Goal: Task Accomplishment & Management: Manage account settings

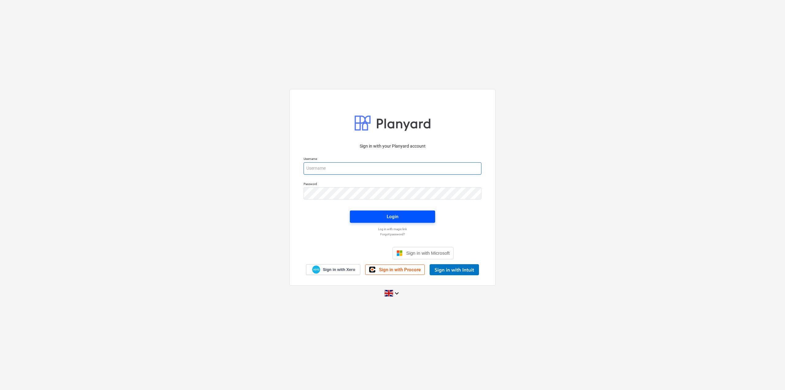
type input "[EMAIL_ADDRESS][DOMAIN_NAME]"
click at [392, 222] on button "Login" at bounding box center [392, 216] width 85 height 12
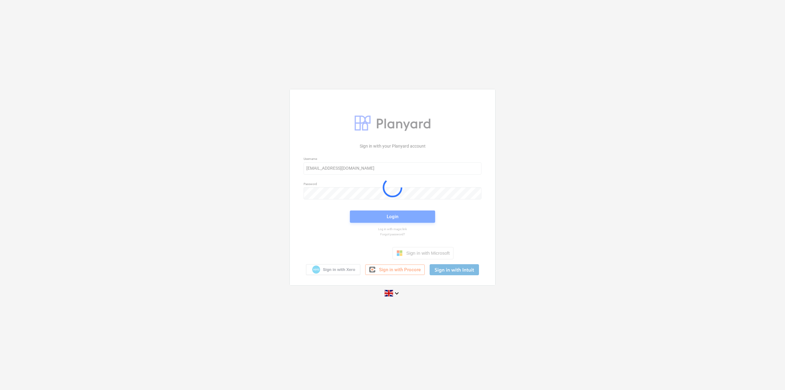
click at [392, 219] on div at bounding box center [393, 187] width 206 height 196
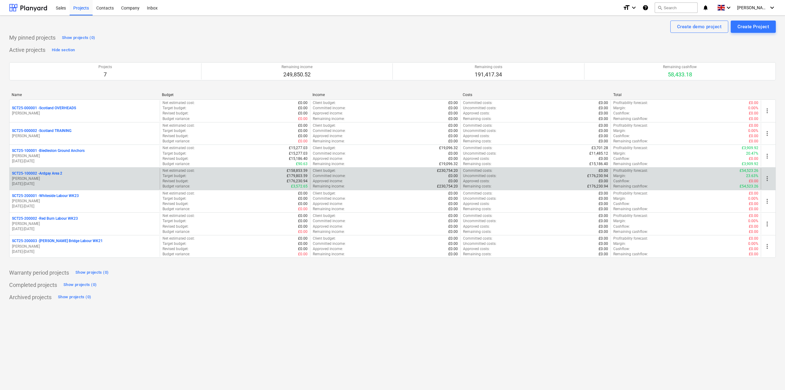
click at [29, 171] on p "SCT25-100002 - [GEOGRAPHIC_DATA] Area 2" at bounding box center [37, 173] width 50 height 5
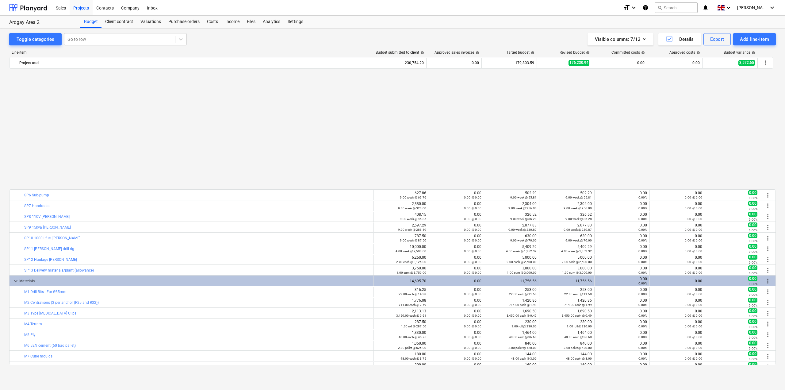
scroll to position [136, 0]
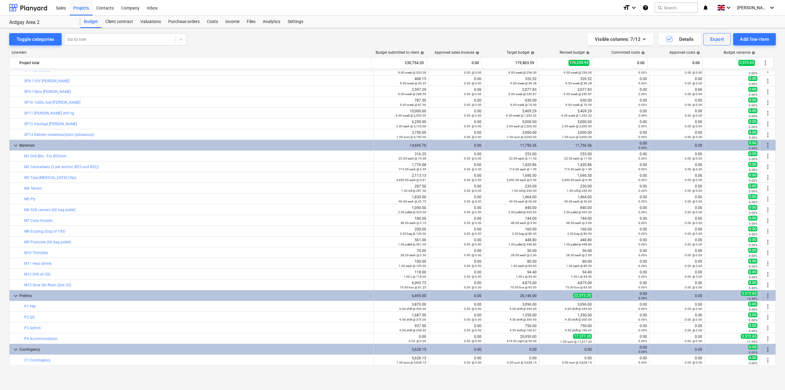
click at [2, 169] on div "Toggle categories Go to row Visible columns : 7/12 Details Export Add line-item…" at bounding box center [392, 202] width 785 height 349
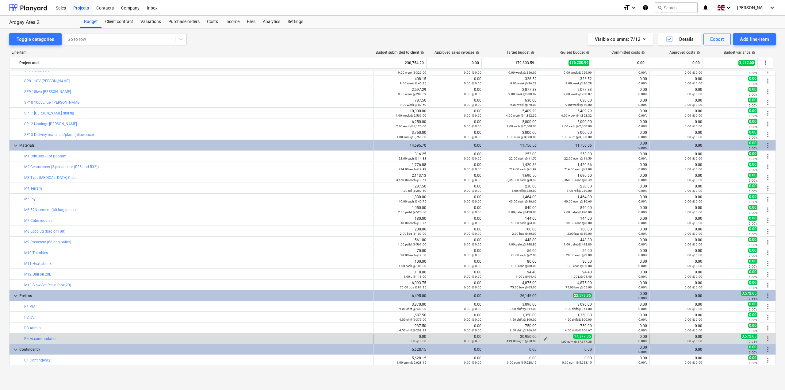
click at [546, 337] on span "edit" at bounding box center [545, 338] width 5 height 5
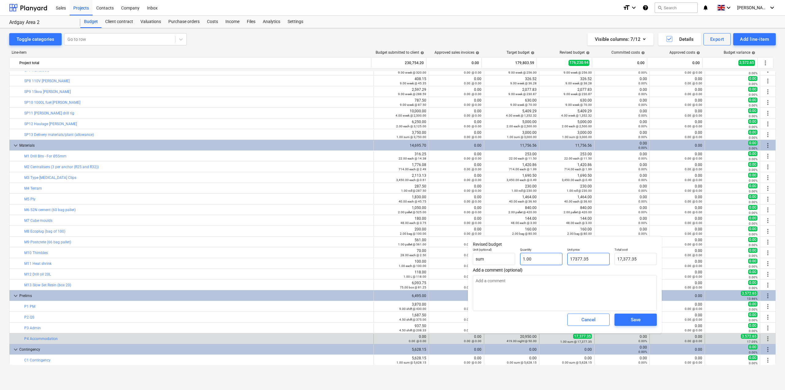
drag, startPoint x: 605, startPoint y: 259, endPoint x: 562, endPoint y: 259, distance: 43.6
click at [562, 259] on div "Unit (optional) sum Quantity 1.00 Unit price 17377.35 Total cost 17,377.35" at bounding box center [565, 256] width 189 height 22
paste input "8,020.46"
type input "18,020.46"
type textarea "x"
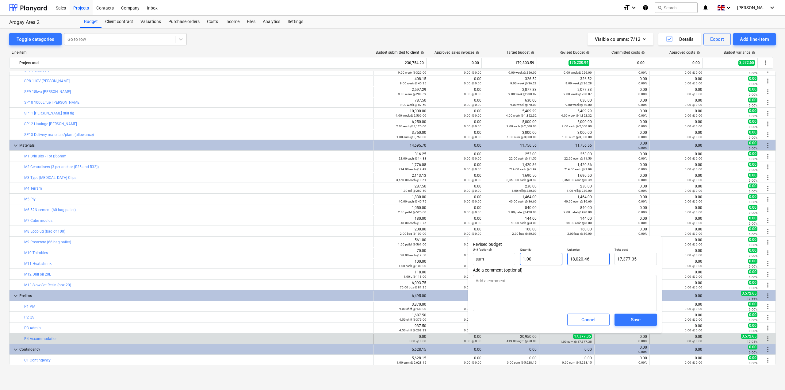
type input "18,020.46"
click at [576, 261] on input "18,020.46" at bounding box center [588, 259] width 42 height 12
type input "18020.46"
click at [637, 317] on div "Save" at bounding box center [636, 320] width 10 height 8
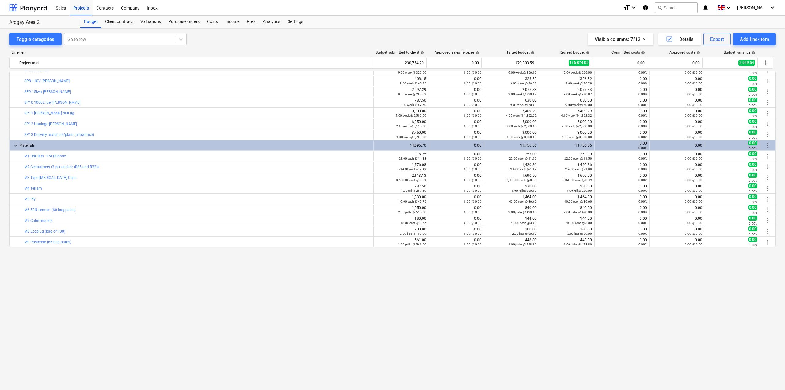
scroll to position [0, 0]
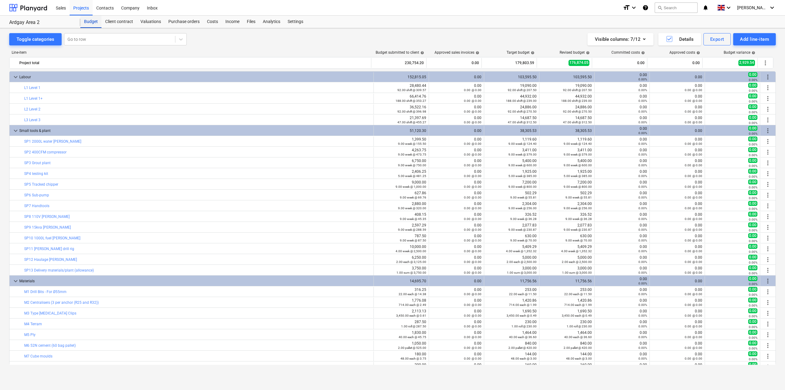
click at [95, 21] on div "Budget" at bounding box center [90, 22] width 21 height 12
click at [78, 5] on div "Projects" at bounding box center [81, 8] width 23 height 16
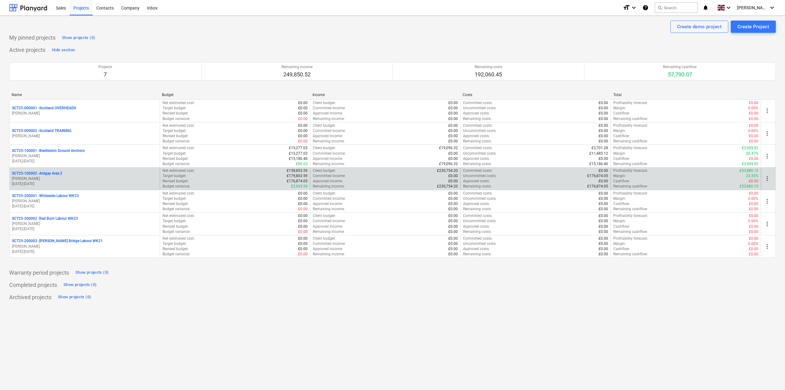
click at [42, 172] on p "SCT25-100002 - [GEOGRAPHIC_DATA] Area 2" at bounding box center [37, 173] width 50 height 5
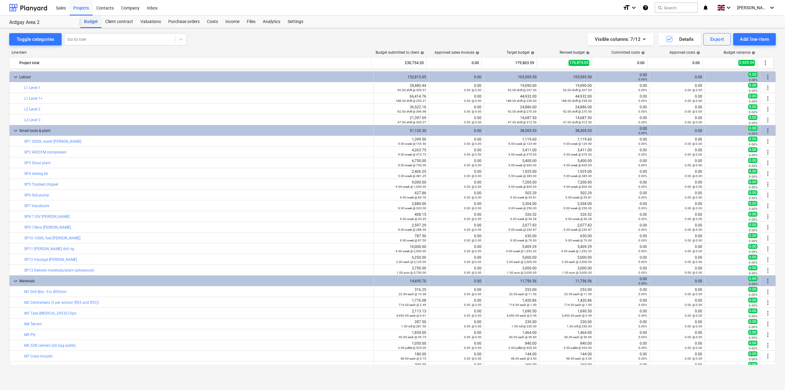
click at [88, 22] on div "Budget" at bounding box center [90, 22] width 21 height 12
click at [84, 13] on div "Projects" at bounding box center [81, 8] width 23 height 16
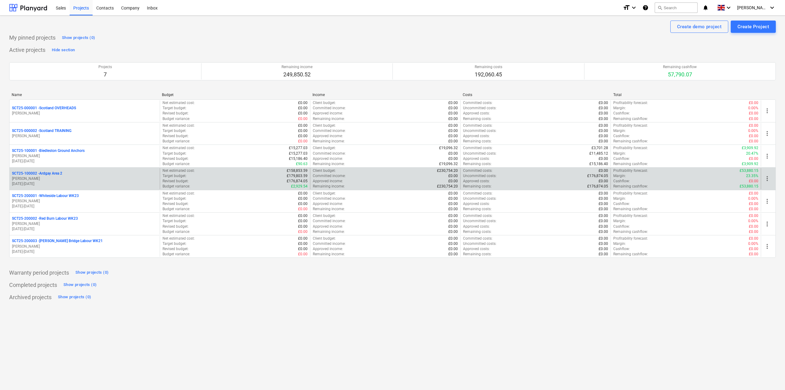
click at [49, 172] on p "SCT25-100002 - [GEOGRAPHIC_DATA] Area 2" at bounding box center [37, 173] width 50 height 5
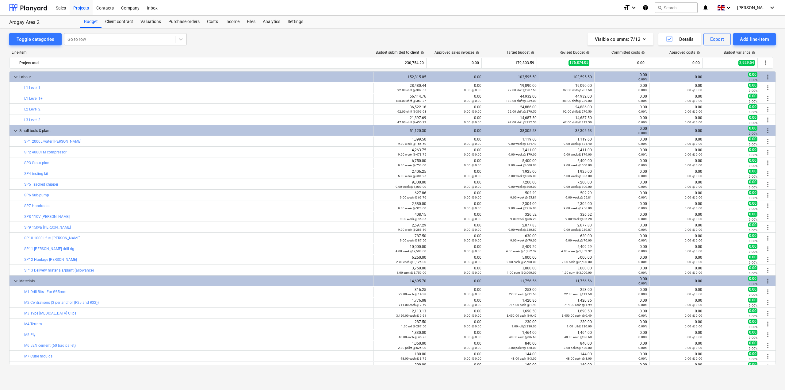
scroll to position [136, 0]
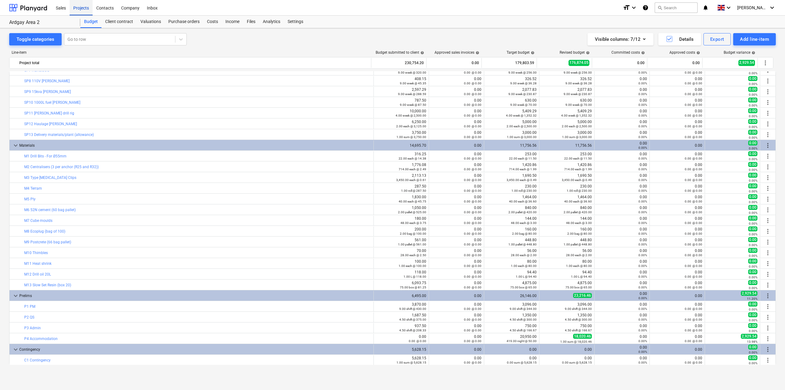
click at [90, 9] on div "Projects" at bounding box center [81, 8] width 23 height 16
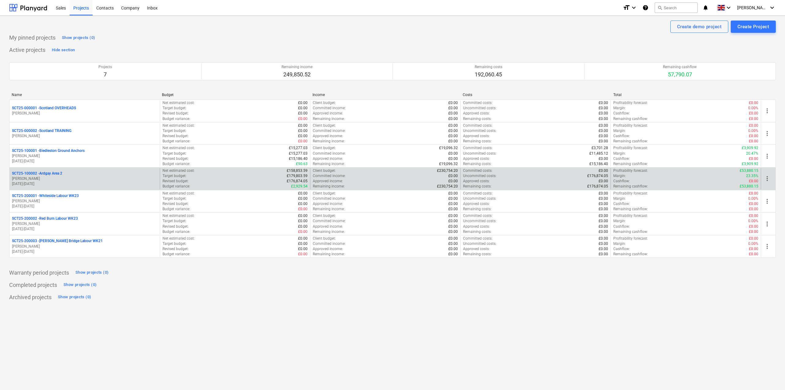
click at [57, 172] on p "SCT25-100002 - [GEOGRAPHIC_DATA] Area 2" at bounding box center [37, 173] width 50 height 5
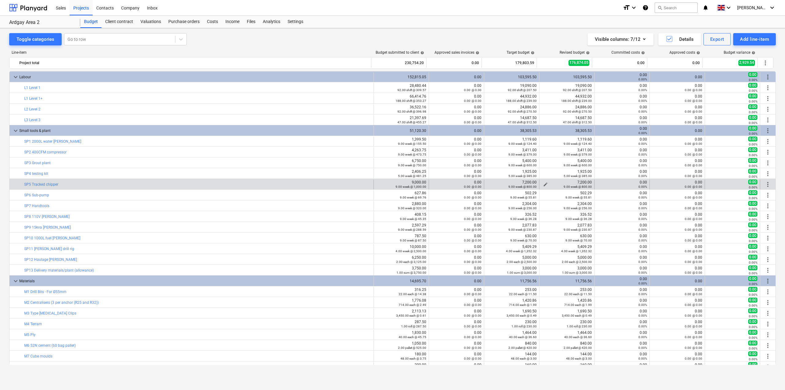
click at [544, 186] on div "9.00 week @ 800.00" at bounding box center [567, 186] width 50 height 4
click at [545, 184] on div "9.00 week @ 800.00" at bounding box center [567, 186] width 50 height 4
click at [544, 184] on div "9.00 week @ 800.00" at bounding box center [567, 186] width 50 height 4
click at [542, 184] on div "9.00 week @ 800.00" at bounding box center [567, 186] width 50 height 4
click at [544, 184] on div "9.00 week @ 800.00" at bounding box center [567, 186] width 50 height 4
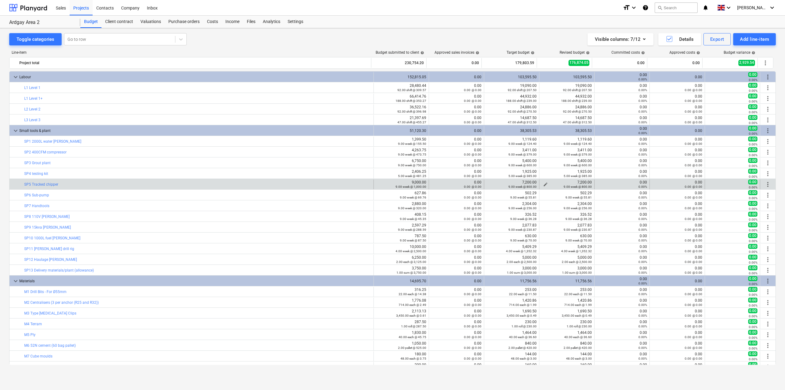
click at [566, 182] on div "7,200.00 9.00 week @ 800.00" at bounding box center [567, 184] width 50 height 9
click at [560, 189] on div "edit 7,200.00 9.00 week @ 800.00" at bounding box center [567, 184] width 50 height 10
click at [543, 186] on div "9.00 week @ 800.00" at bounding box center [567, 186] width 50 height 4
click at [543, 182] on span "edit" at bounding box center [545, 184] width 5 height 5
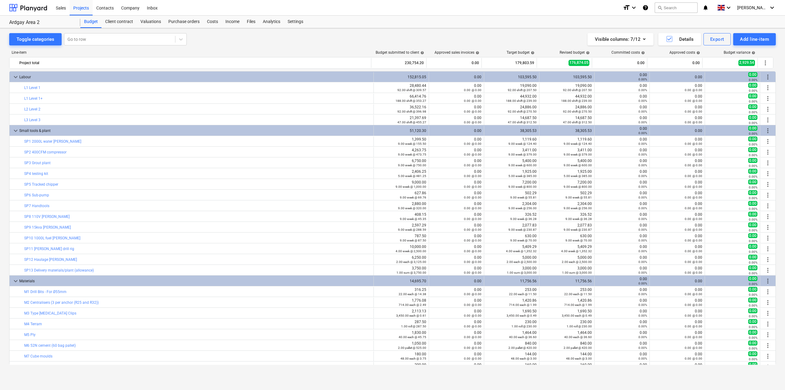
type textarea "x"
type input "9.00"
type input "800.00"
type input "7,200.00"
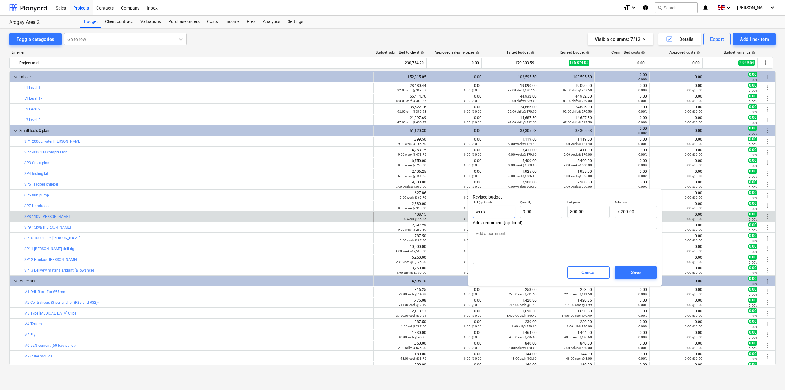
drag, startPoint x: 494, startPoint y: 210, endPoint x: 467, endPoint y: 211, distance: 27.0
click at [467, 211] on body "Sales Projects Contacts Company Inbox format_size keyboard_arrow_down help sear…" at bounding box center [392, 195] width 785 height 390
type textarea "x"
type input "wee"
type textarea "x"
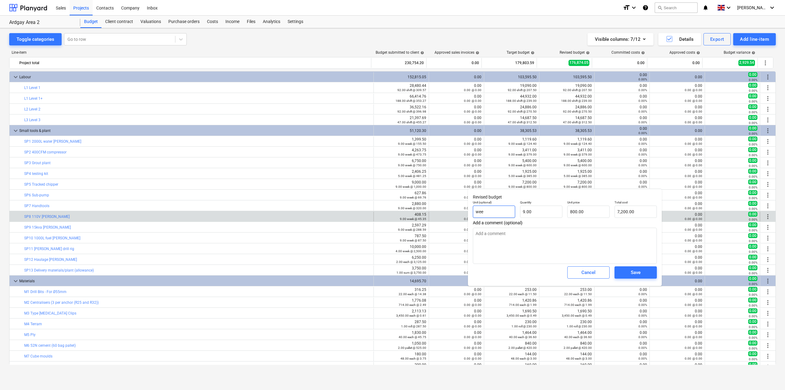
type input "we"
type textarea "x"
type input "w"
type textarea "x"
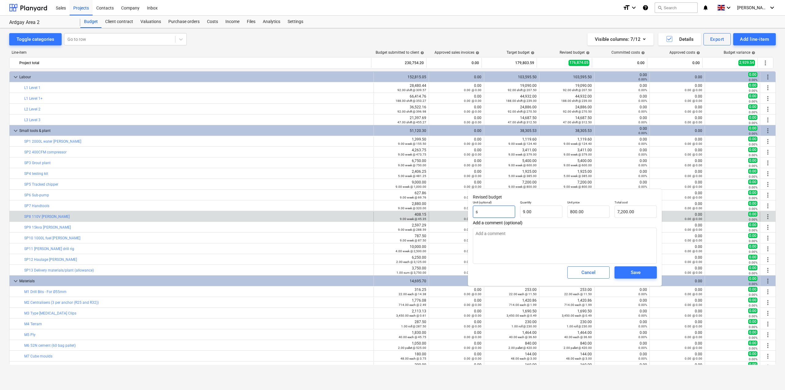
type input "su"
type textarea "x"
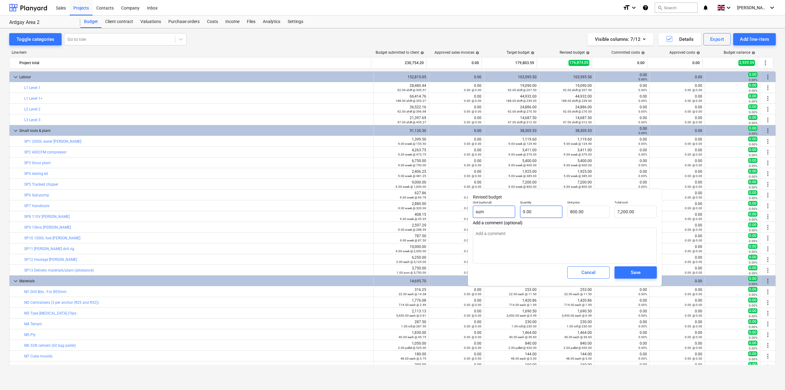
type input "sum"
type textarea "x"
type input "9"
click at [539, 212] on input "9" at bounding box center [541, 212] width 42 height 12
type textarea "x"
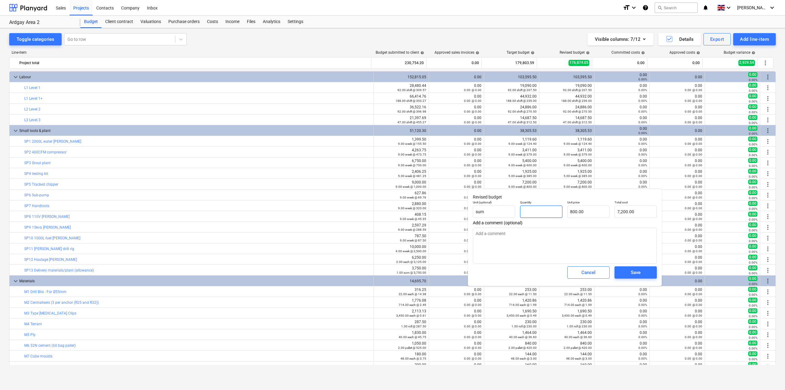
type input "0.00"
type textarea "x"
type input "1"
type input "800.00"
type input "1"
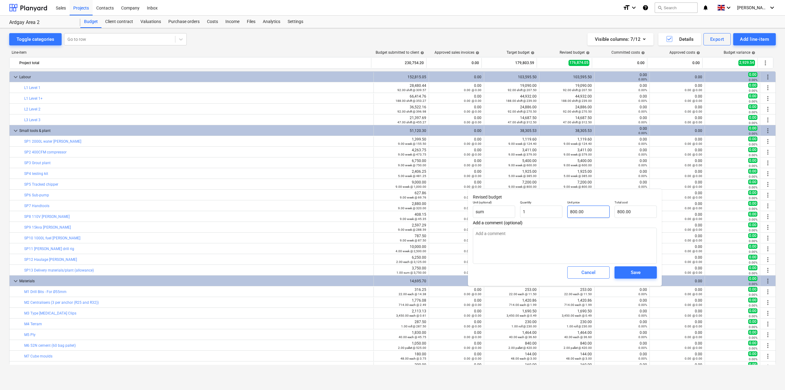
type textarea "x"
type input "1.00"
type input "800"
click at [601, 213] on input "800" at bounding box center [588, 212] width 42 height 12
type textarea "x"
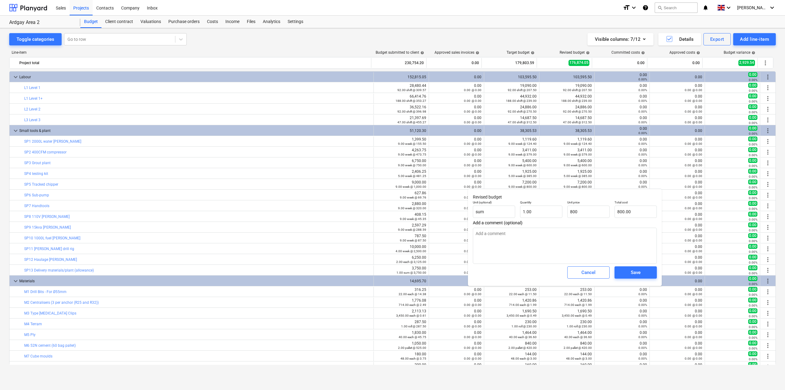
type input "800.00"
click at [585, 212] on input "800.00" at bounding box center [588, 212] width 42 height 12
type textarea "x"
drag, startPoint x: 585, startPoint y: 212, endPoint x: 565, endPoint y: 210, distance: 20.3
type input "800"
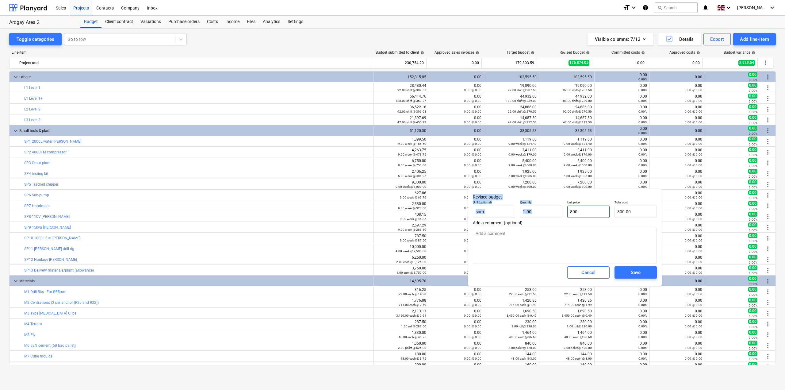
click at [584, 210] on input "800" at bounding box center [588, 212] width 42 height 12
type textarea "x"
type input "80"
type input "80.00"
type textarea "x"
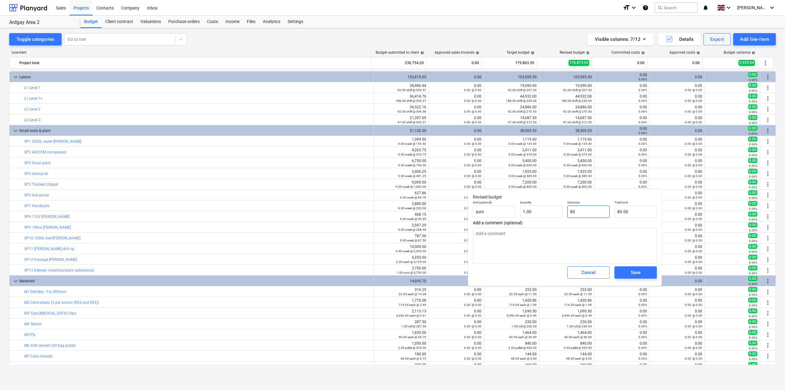
type input "8"
type input "8.00"
type textarea "x"
type input "0.00"
type textarea "x"
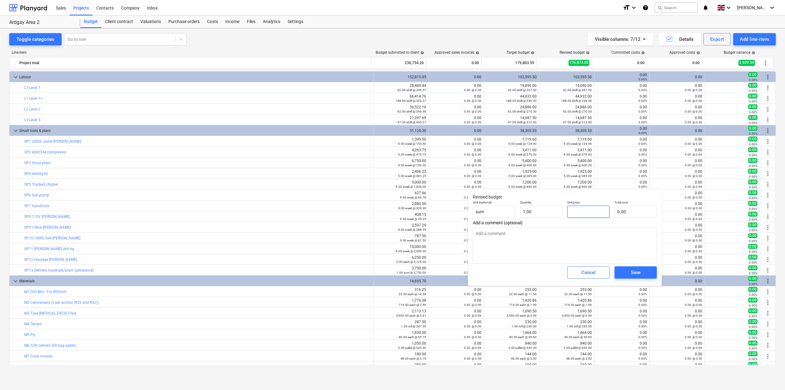
type input "6"
type input "6.00"
type textarea "x"
type input "68"
type input "68.00"
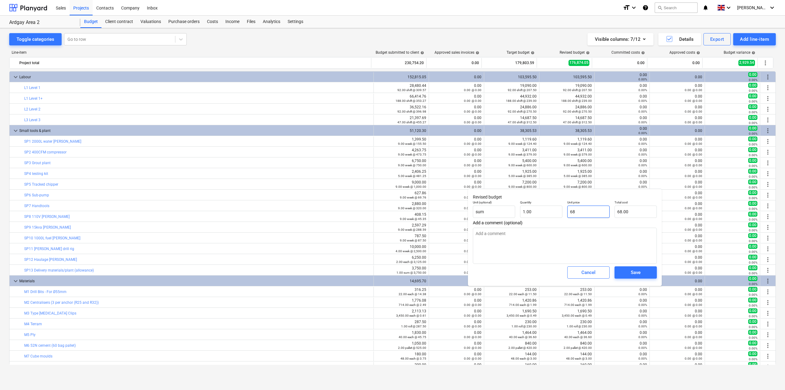
type textarea "x"
type input "687"
type input "687.00"
type textarea "x"
type input "6872"
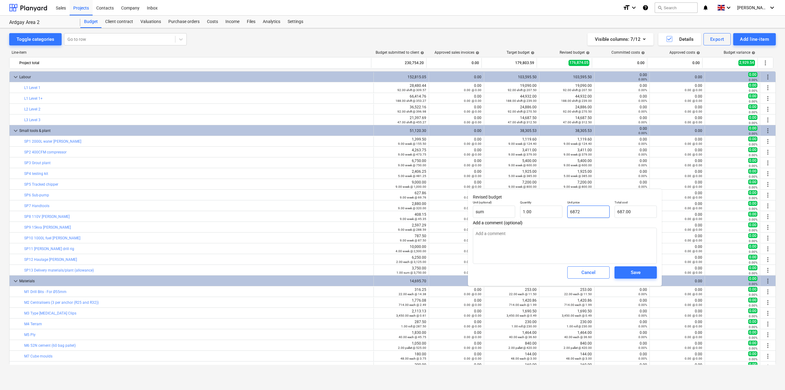
type input "6,872.00"
type textarea "x"
type input "6872.5"
type textarea "x"
type input "6,872.50"
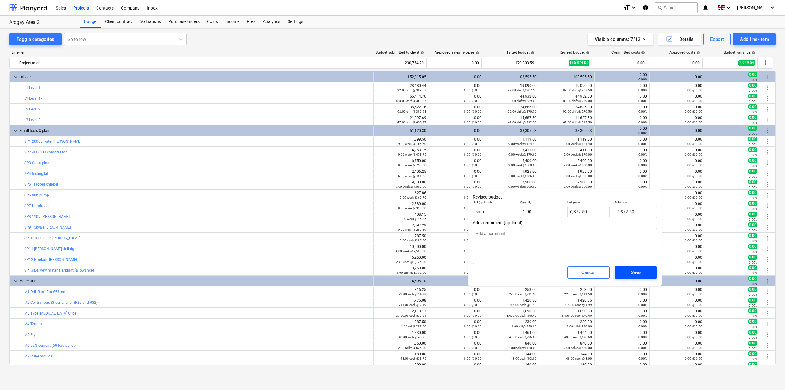
click at [644, 275] on span "Save" at bounding box center [636, 272] width 28 height 8
type textarea "x"
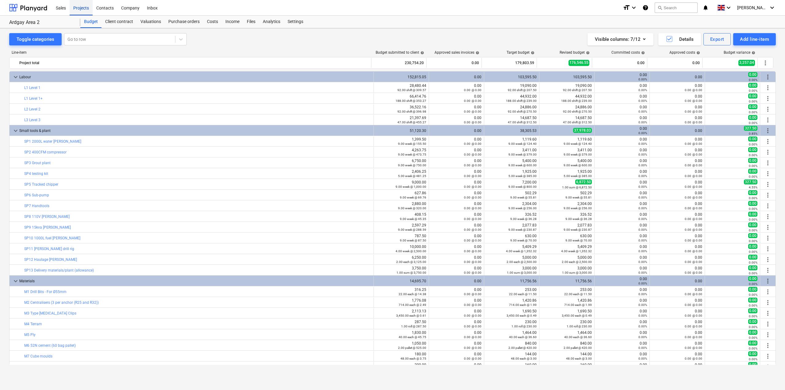
click at [85, 5] on div "Projects" at bounding box center [81, 8] width 23 height 16
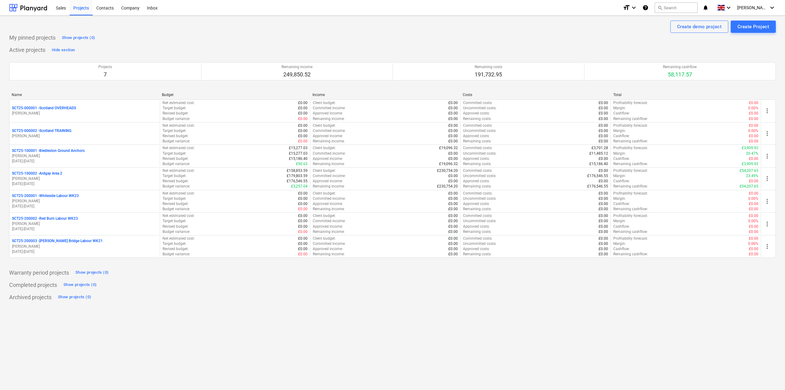
click at [289, 339] on div "Create demo project Create Project My pinned projects Show projects (0) Active …" at bounding box center [392, 203] width 785 height 374
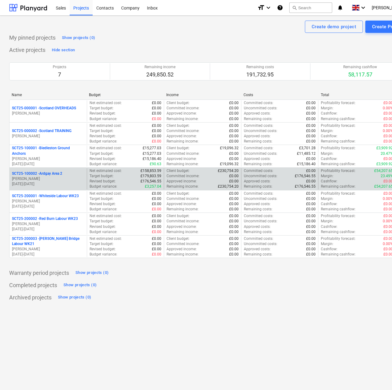
click at [40, 175] on p "SCT25-100002 - [GEOGRAPHIC_DATA] Area 2" at bounding box center [37, 173] width 50 height 5
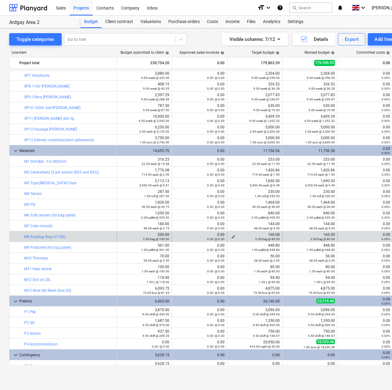
scroll to position [136, 0]
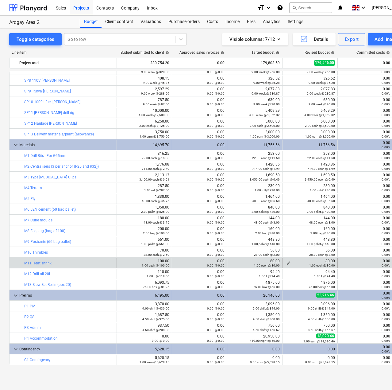
click at [289, 263] on div "1.00 each @ 80.00" at bounding box center [310, 265] width 50 height 4
click at [287, 262] on span "edit" at bounding box center [288, 262] width 5 height 5
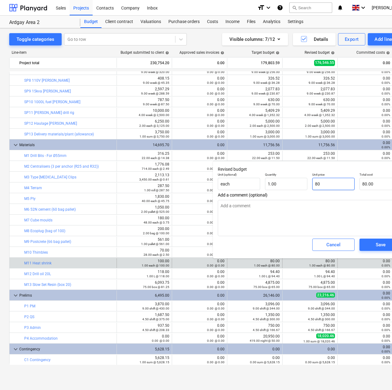
click at [330, 185] on input "80" at bounding box center [333, 184] width 42 height 12
type input "8"
type textarea "x"
type input "8.00"
type textarea "x"
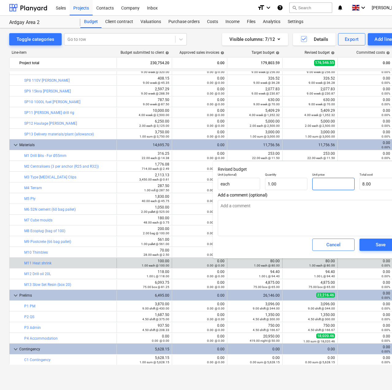
type input "0.00"
type input "9"
type textarea "x"
type input "9.00"
type input "95"
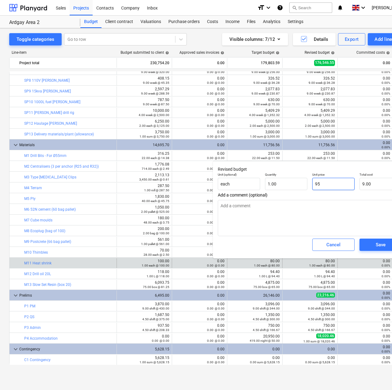
type textarea "x"
type input "95.00"
type input "95."
type textarea "x"
type input "95.9"
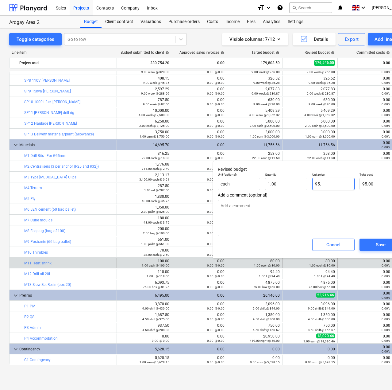
type textarea "x"
type input "95.90"
type input "95.98"
type textarea "x"
type input "95.98"
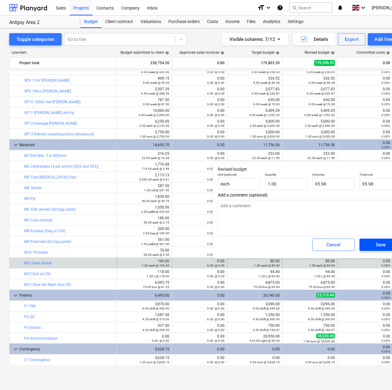
click at [371, 245] on span "Save" at bounding box center [381, 244] width 28 height 8
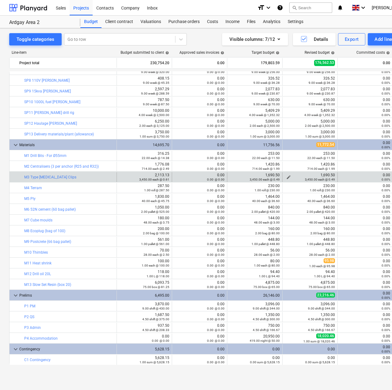
click at [288, 178] on div "3,450.00 each @ 0.49" at bounding box center [310, 179] width 50 height 4
click at [287, 177] on div "3,450.00 each @ 0.49" at bounding box center [310, 179] width 50 height 4
click at [287, 175] on span "edit" at bounding box center [288, 177] width 5 height 5
type textarea "x"
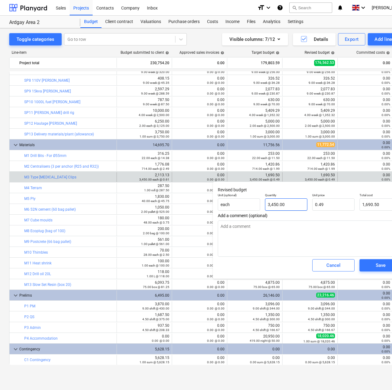
type input "3450"
drag, startPoint x: 293, startPoint y: 205, endPoint x: 261, endPoint y: 203, distance: 31.9
click at [261, 203] on div "Unit (optional) each Quantity 3450 Unit price 0.49 Total cost 1,690.50" at bounding box center [309, 201] width 189 height 22
type textarea "x"
type input "4"
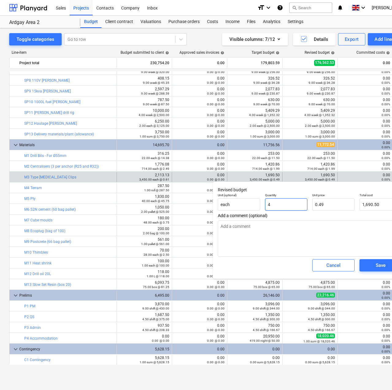
type input "1.96"
type textarea "x"
type input "40"
type input "19.60"
type textarea "x"
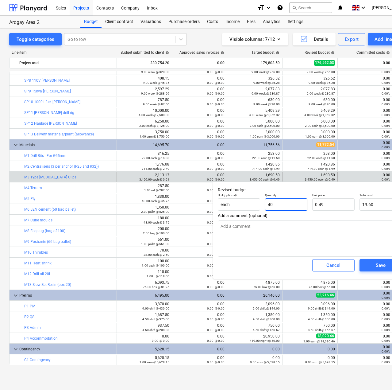
type input "400"
type input "196.00"
type textarea "x"
type input "4000"
type input "1,960.00"
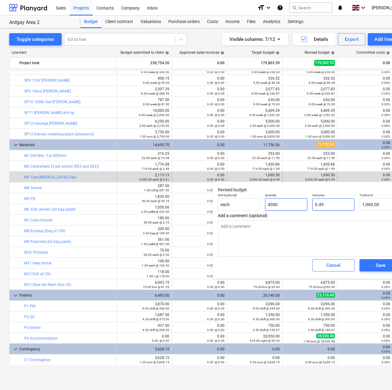
type input "4000"
type textarea "x"
type input "4,000.00"
click at [336, 205] on input "0.49" at bounding box center [333, 204] width 42 height 12
type textarea "x"
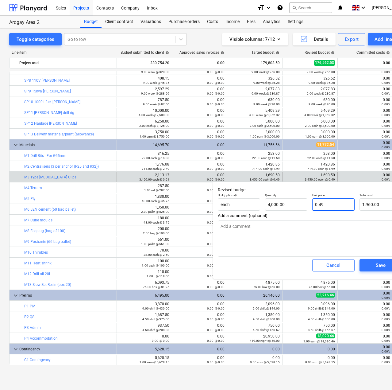
type input "0.4"
type input "1,600.00"
type textarea "x"
type input "0.48"
type input "1,920.00"
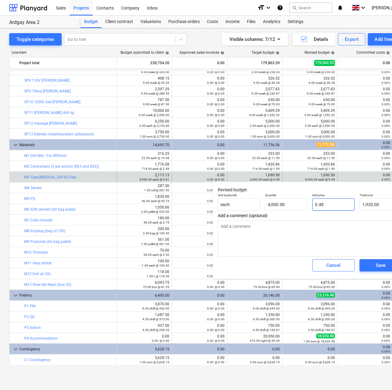
type textarea "x"
type input "0.488"
type input "1,952.00"
type textarea "x"
type input "0.48"
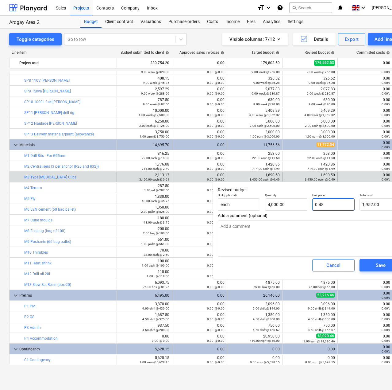
type input "1,920.00"
click at [379, 264] on div "Save" at bounding box center [381, 265] width 10 height 8
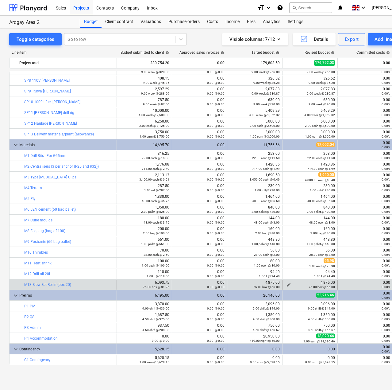
click at [289, 285] on div "75.00 box @ 65.00" at bounding box center [310, 286] width 50 height 4
click at [290, 282] on span "edit" at bounding box center [288, 284] width 5 height 5
type textarea "x"
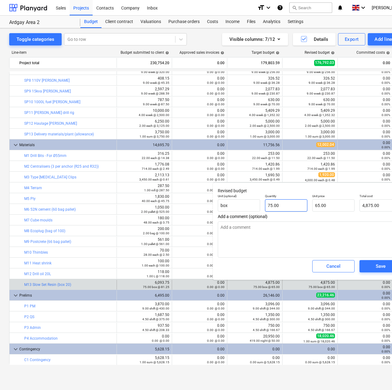
type input "75"
drag, startPoint x: 283, startPoint y: 206, endPoint x: 273, endPoint y: 206, distance: 9.9
click at [277, 206] on input "75" at bounding box center [286, 205] width 42 height 12
drag, startPoint x: 269, startPoint y: 206, endPoint x: 261, endPoint y: 205, distance: 8.0
click at [261, 205] on div "Unit (optional) box Quantity 75 Unit price 65.00 Total cost 4,875.00" at bounding box center [309, 202] width 189 height 22
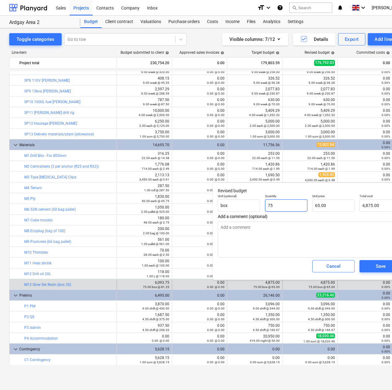
type textarea "x"
type input "7"
type input "455.00"
type textarea "x"
type input "0.00"
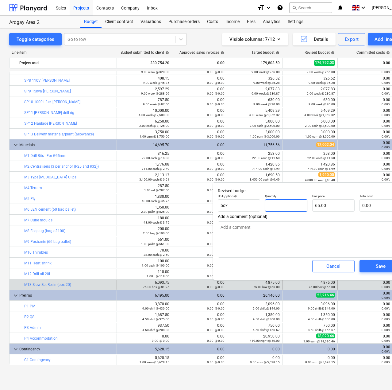
type textarea "x"
type input "4"
type input "260.00"
type textarea "x"
type input "40"
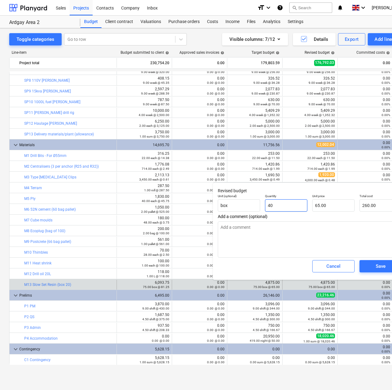
type input "2,600.00"
type input "40"
type textarea "x"
type input "40.00"
type input "65"
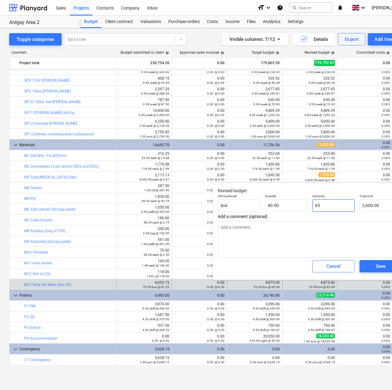
click at [344, 206] on input "65" at bounding box center [333, 205] width 42 height 12
type textarea "x"
type input "6"
type input "240.00"
type textarea "x"
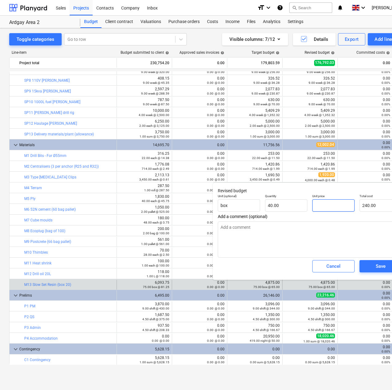
type input "0.00"
type textarea "x"
type input "8"
type input "320.00"
type textarea "x"
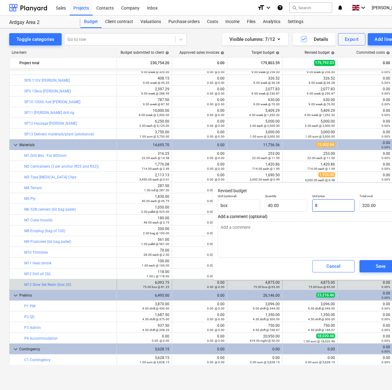
type input "85"
type input "3,400.00"
type input "85"
type textarea "x"
type input "85.00"
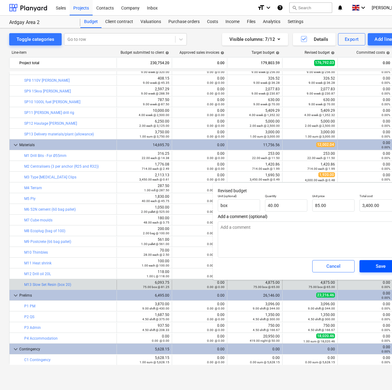
click at [377, 267] on div "Save" at bounding box center [381, 266] width 10 height 8
type textarea "x"
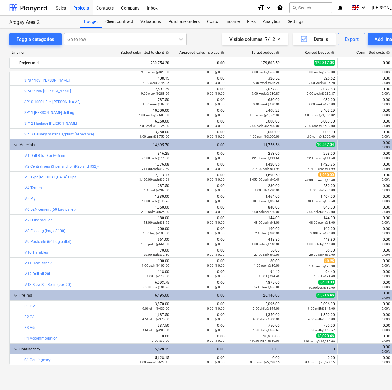
drag, startPoint x: 50, startPoint y: 144, endPoint x: 6, endPoint y: 271, distance: 134.7
click at [6, 271] on div "Toggle categories Go to row Visible columns : 7/12 Details Export Add line-item…" at bounding box center [210, 202] width 420 height 348
click at [374, 41] on button "Add line-item" at bounding box center [389, 39] width 43 height 12
click at [363, 63] on div "Add custom" at bounding box center [379, 65] width 64 height 11
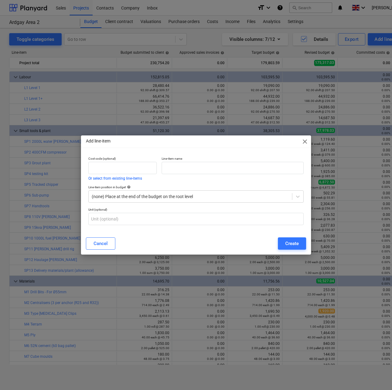
scroll to position [136, 0]
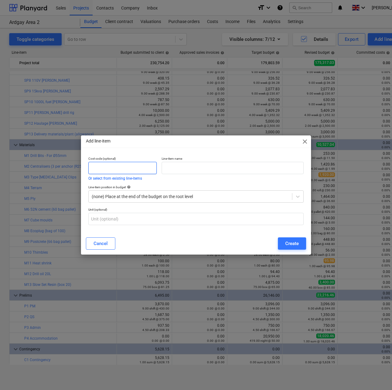
click at [117, 169] on input "text" at bounding box center [122, 168] width 68 height 12
type input "M14"
click at [179, 168] on input "text" at bounding box center [233, 168] width 142 height 12
type input "Lantern Spacer"
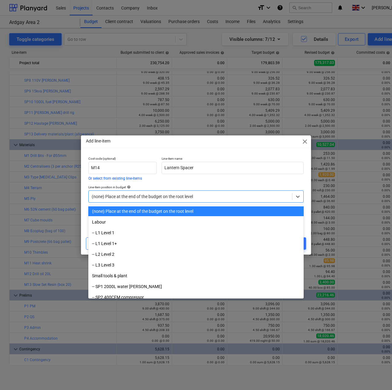
click at [148, 195] on div at bounding box center [190, 196] width 197 height 6
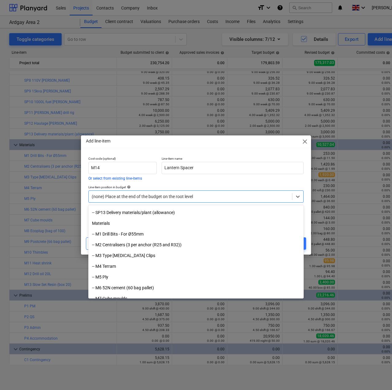
scroll to position [215, 0]
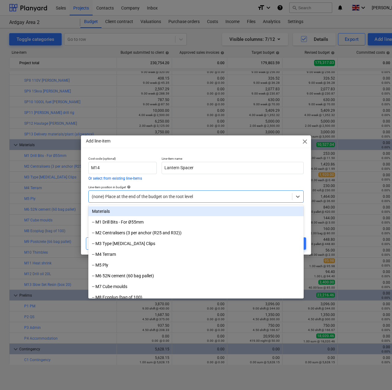
click at [112, 213] on div "Materials" at bounding box center [195, 211] width 215 height 10
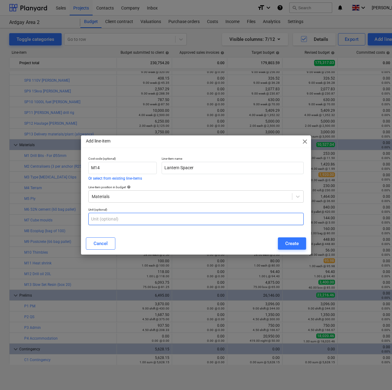
click at [113, 220] on input "text" at bounding box center [195, 219] width 215 height 12
type input "each"
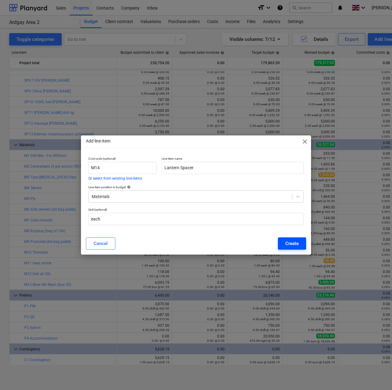
click at [282, 241] on button "Create" at bounding box center [292, 243] width 28 height 12
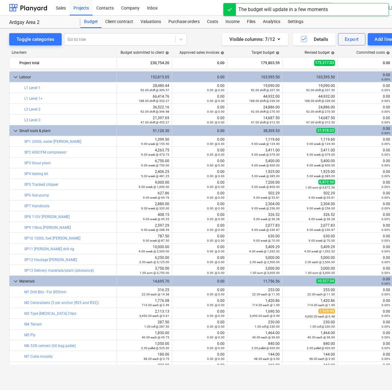
scroll to position [136, 0]
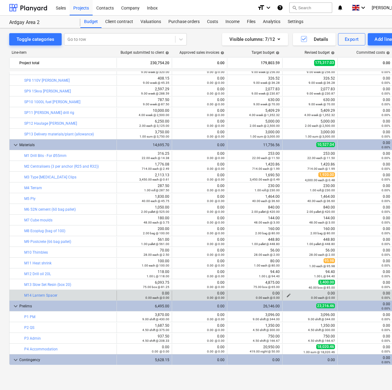
click at [288, 295] on div "0.00 each @ 0.00" at bounding box center [310, 297] width 50 height 4
click at [286, 294] on span "edit" at bounding box center [288, 295] width 5 height 5
type textarea "x"
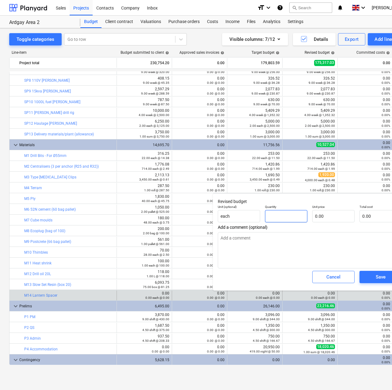
click at [280, 217] on input "text" at bounding box center [286, 216] width 42 height 12
type textarea "x"
type input "1"
type textarea "x"
type input "12"
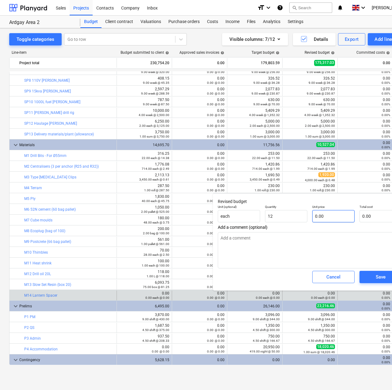
type textarea "x"
type input "12.00"
click at [322, 217] on input "text" at bounding box center [333, 216] width 42 height 12
type textarea "x"
type input "12"
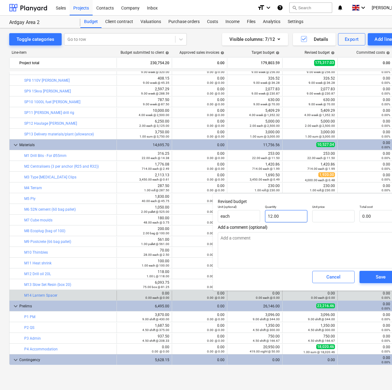
type input "0.00"
click at [302, 214] on input "12" at bounding box center [286, 216] width 42 height 12
type textarea "x"
type input "120"
type textarea "x"
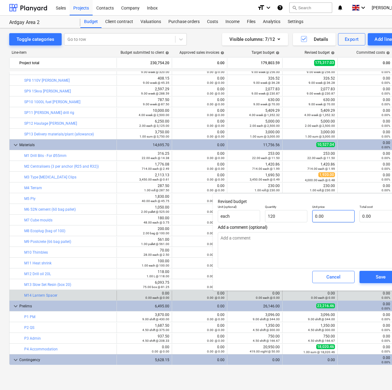
type input "120.00"
click at [322, 217] on input "text" at bounding box center [333, 216] width 42 height 12
type textarea "x"
type input "2"
type input "240.00"
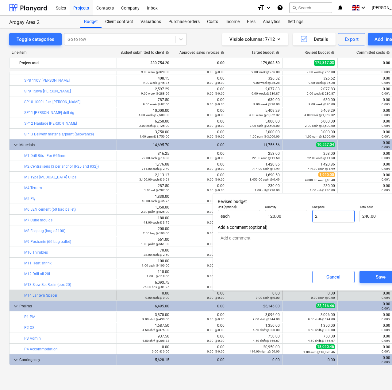
type input "2."
type textarea "x"
type input "2.9"
type input "348.00"
type textarea "x"
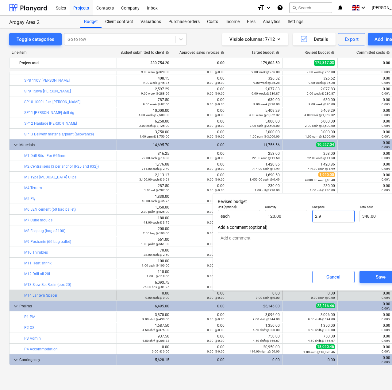
type input "2.95"
type input "354.00"
type input "2.95"
click at [369, 275] on span "Save" at bounding box center [381, 277] width 28 height 8
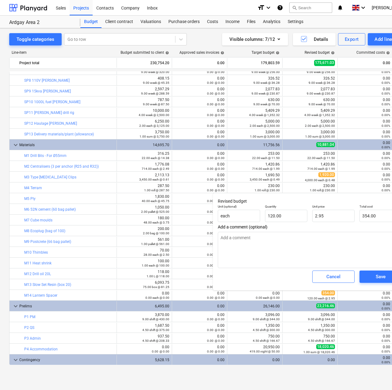
type textarea "x"
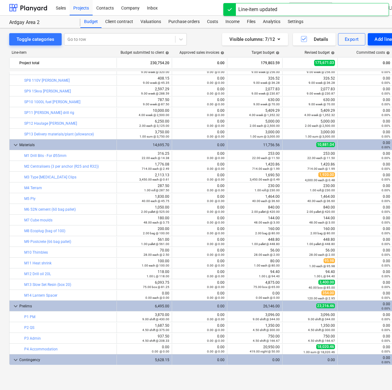
click at [377, 43] on div "Add line-item" at bounding box center [389, 39] width 29 height 8
click at [364, 61] on div "Add custom" at bounding box center [379, 65] width 64 height 11
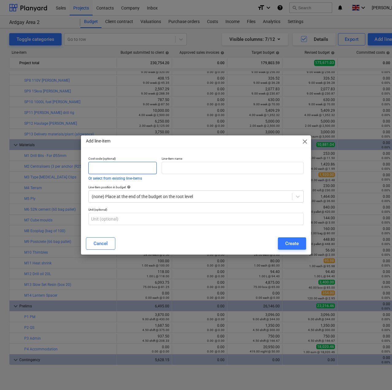
click at [118, 167] on input "text" at bounding box center [122, 168] width 68 height 12
type input "M15"
click at [168, 179] on div "Line-item name" at bounding box center [232, 168] width 147 height 29
click at [171, 171] on input "text" at bounding box center [233, 168] width 142 height 12
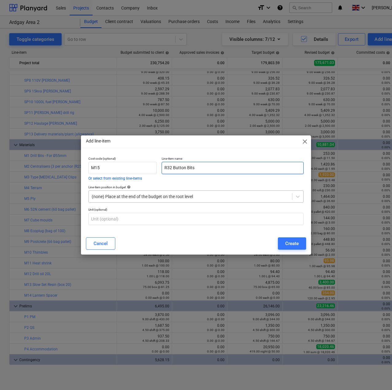
type input "R32 Button Bits"
click at [185, 194] on div at bounding box center [190, 196] width 197 height 6
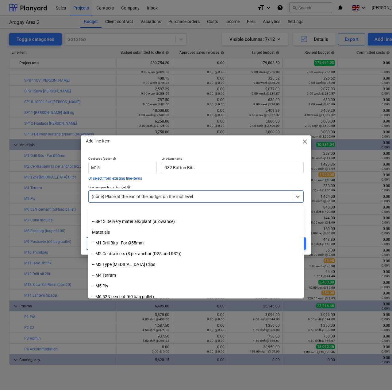
scroll to position [215, 0]
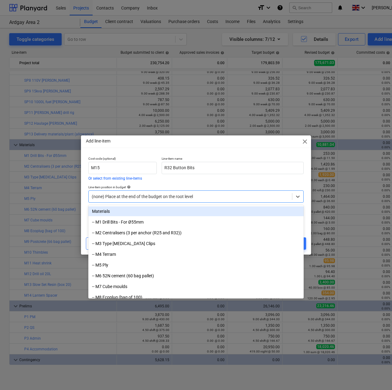
click at [105, 213] on div "Materials" at bounding box center [195, 211] width 215 height 10
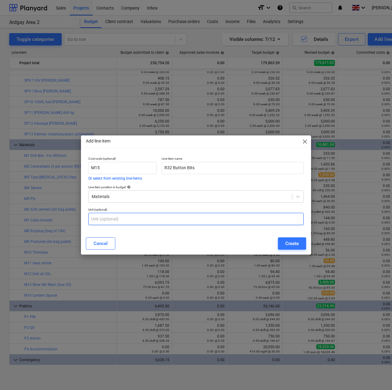
click at [110, 218] on input "text" at bounding box center [195, 219] width 215 height 12
type input "a"
type input "each"
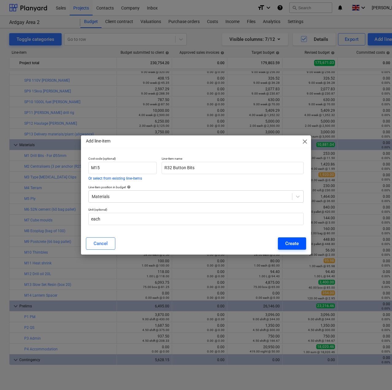
click at [290, 246] on div "Create" at bounding box center [291, 243] width 13 height 8
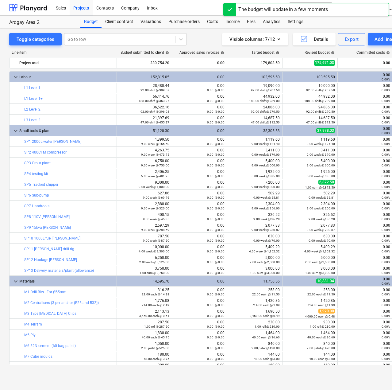
scroll to position [136, 0]
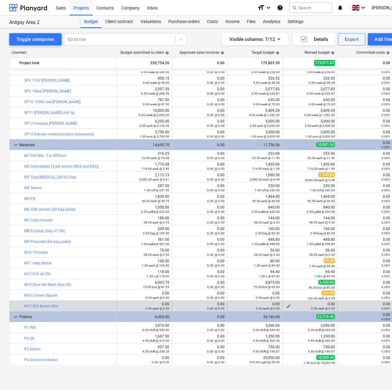
click at [287, 306] on div "0.00 each @ 0.00" at bounding box center [310, 308] width 50 height 4
click at [289, 306] on div "0.00 each @ 0.00" at bounding box center [310, 308] width 50 height 4
click at [287, 305] on span "edit" at bounding box center [288, 305] width 5 height 5
type textarea "x"
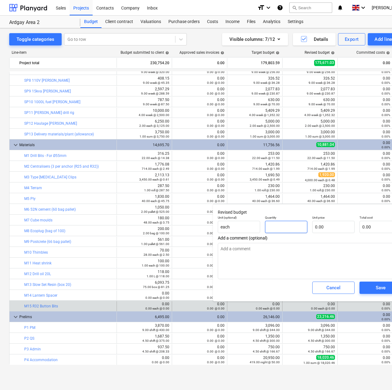
click at [278, 224] on input "text" at bounding box center [286, 227] width 42 height 12
type textarea "x"
type input "2"
type textarea "x"
type input "22"
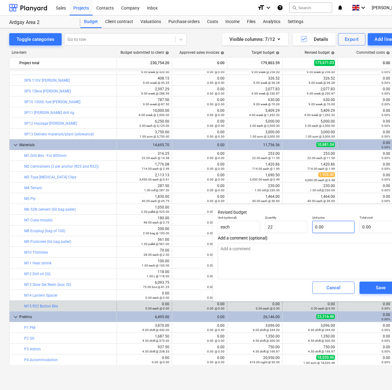
type textarea "x"
type input "22.00"
click at [335, 229] on input "text" at bounding box center [333, 227] width 42 height 12
type input "1"
type textarea "x"
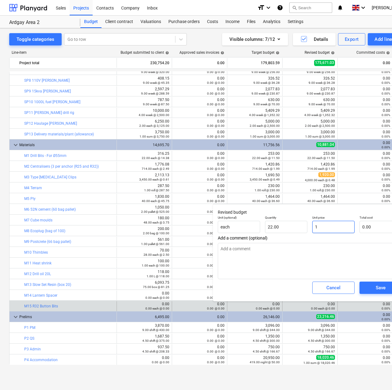
type input "12"
type input "264.00"
type textarea "x"
type input "12."
type textarea "x"
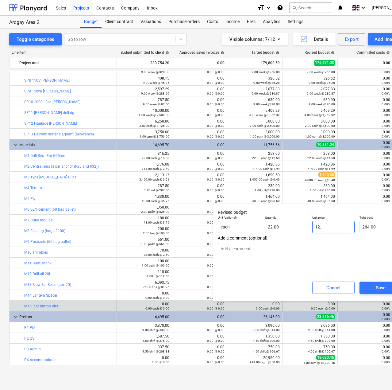
type input "12.6"
type input "277.20"
type textarea "x"
type input "12.67"
type input "278.74"
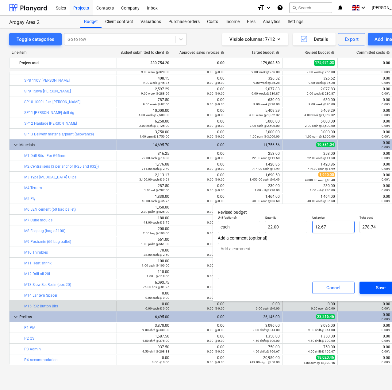
type input "12.67"
click at [372, 284] on span "Save" at bounding box center [381, 287] width 28 height 8
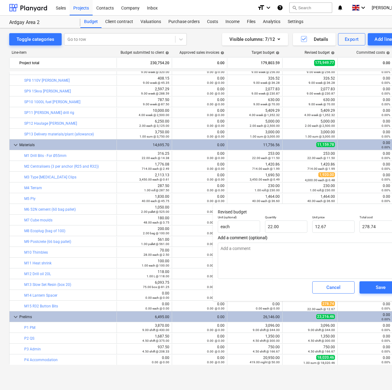
type textarea "x"
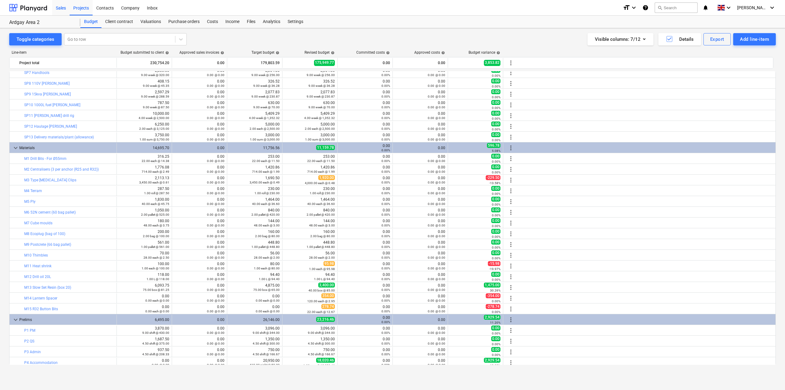
scroll to position [0, 0]
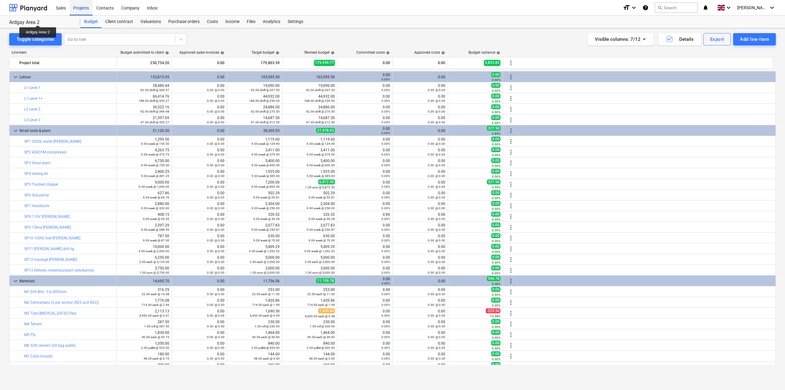
click at [77, 10] on div "Projects" at bounding box center [81, 8] width 23 height 16
